Goal: Task Accomplishment & Management: Manage account settings

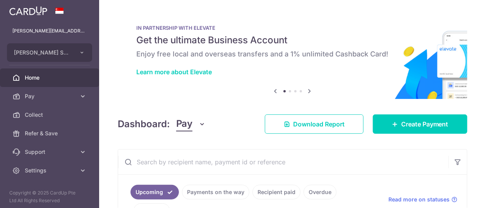
scroll to position [164, 0]
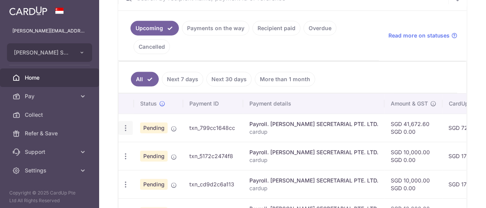
click at [127, 124] on icon "button" at bounding box center [126, 128] width 8 height 8
